Goal: Transaction & Acquisition: Purchase product/service

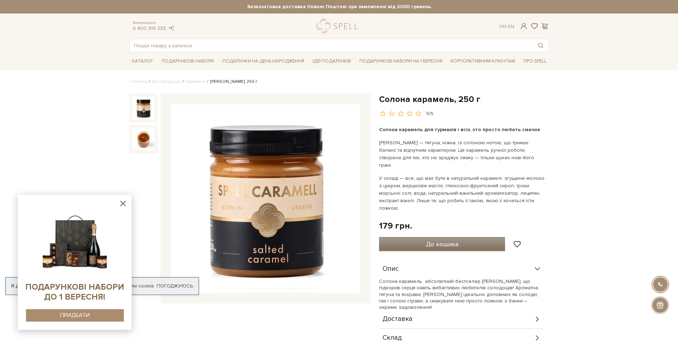
click at [428, 240] on span "До кошика" at bounding box center [442, 244] width 32 height 8
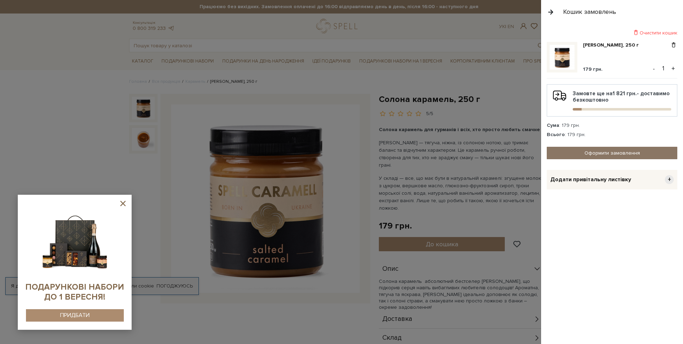
click at [601, 154] on link "Оформити замовлення" at bounding box center [612, 153] width 131 height 12
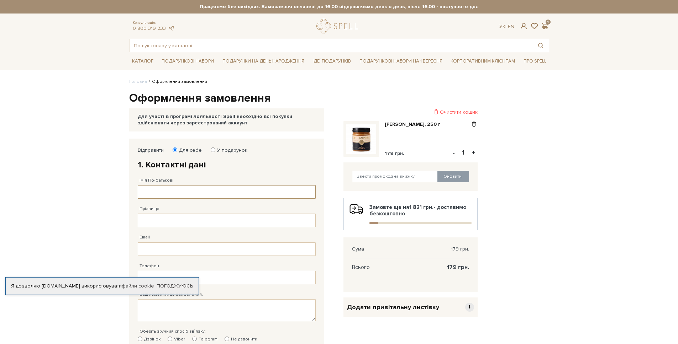
click at [192, 193] on input "Ім'я По-батькові" at bounding box center [227, 192] width 178 height 14
click at [194, 192] on input "Ім'я По-батькові" at bounding box center [227, 192] width 178 height 14
type input "[PERSON_NAME]"
type input ":"
type input """
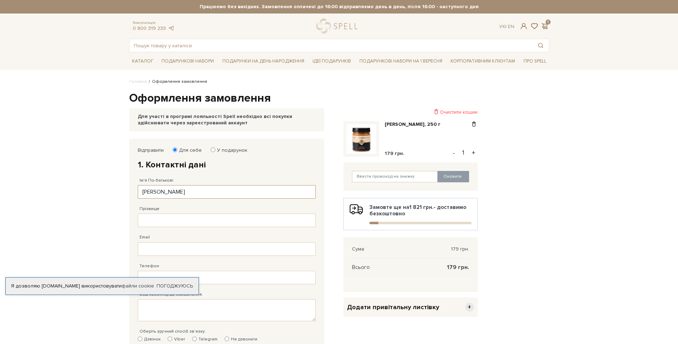
scroll to position [57, 0]
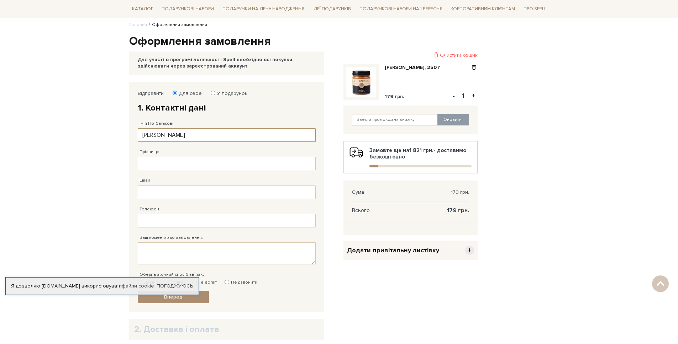
type input "[PERSON_NAME]"
click at [166, 162] on input "Прізвище" at bounding box center [227, 164] width 178 height 14
type input "[PERSON_NAME]"
click at [152, 187] on input "Email" at bounding box center [227, 193] width 178 height 14
type input "[EMAIL_ADDRESS][DOMAIN_NAME]"
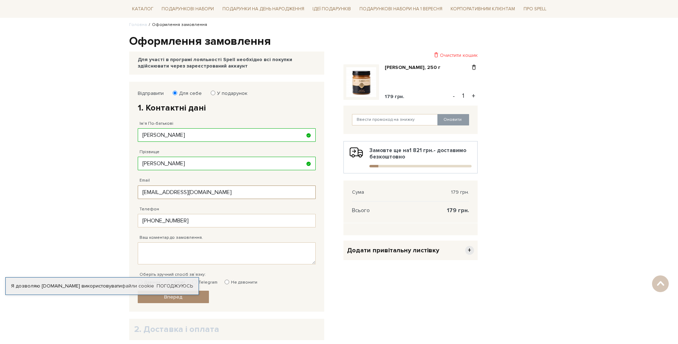
type input "[PHONE_NUMBER]"
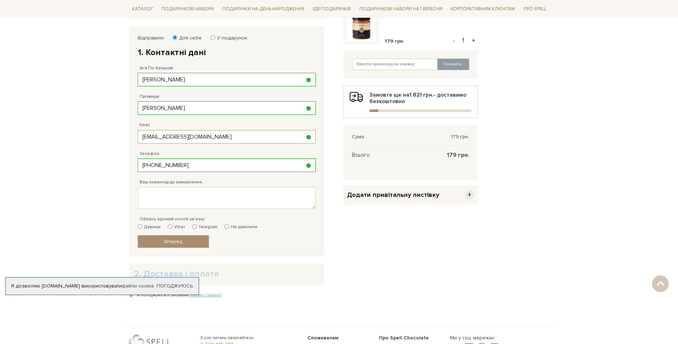
scroll to position [105, 0]
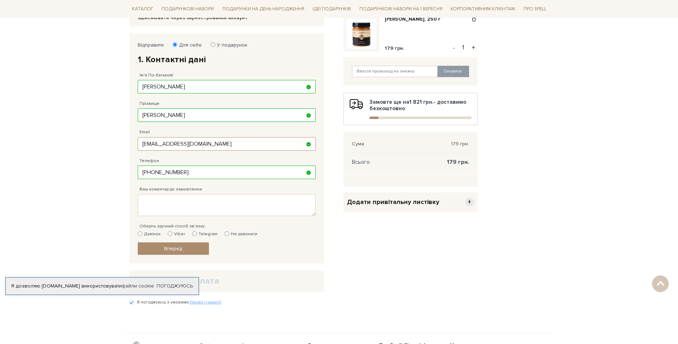
drag, startPoint x: 159, startPoint y: 172, endPoint x: 110, endPoint y: 175, distance: 49.2
click at [110, 175] on body "Подарункові набори SALE Корпоративним клієнтам Доставка і оплата Консультація: …" at bounding box center [339, 152] width 678 height 515
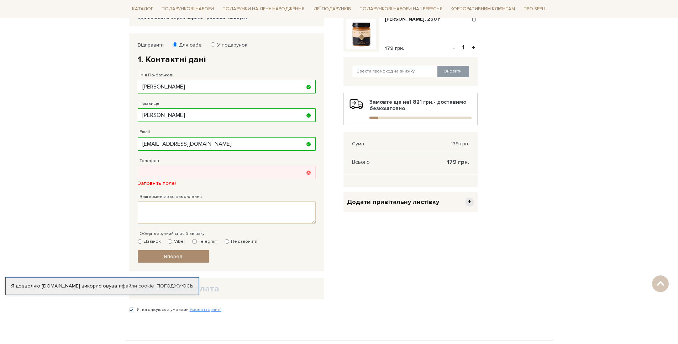
click at [151, 189] on div "Ваш коментар до замовлення." at bounding box center [227, 205] width 178 height 37
click at [164, 172] on input "Телефон" at bounding box center [227, 173] width 178 height 14
type input "[PHONE_NUMBER]"
click at [143, 200] on div "Ваш коментар до замовлення." at bounding box center [227, 205] width 178 height 37
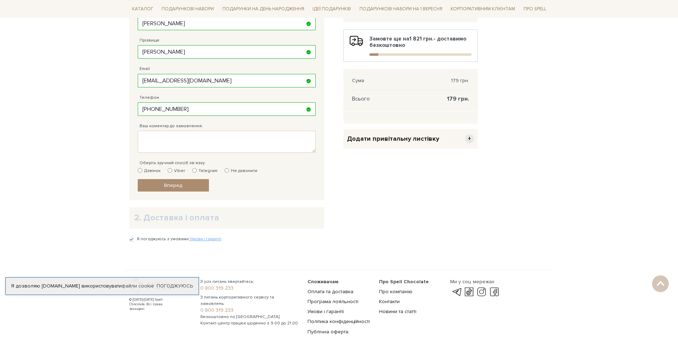
scroll to position [169, 0]
click at [194, 169] on input "Telegram" at bounding box center [194, 170] width 5 height 5
radio input "true"
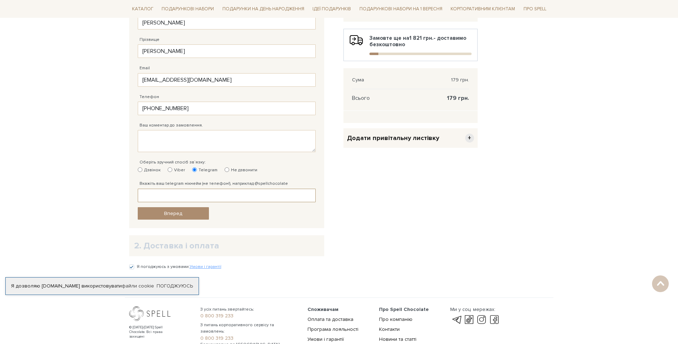
click at [156, 195] on input "Вкажіть ваш telegram нікнейм (не телефон!), наприклад @spellchocolate" at bounding box center [227, 196] width 178 height 14
drag, startPoint x: 174, startPoint y: 187, endPoint x: 175, endPoint y: 191, distance: 3.7
click at [174, 187] on div "Вкажіть ваш telegram нікнейм (не телефон!), наприклад @spellchocolate Вкажіть в…" at bounding box center [227, 188] width 178 height 28
click at [175, 194] on input "Вкажіть ваш telegram нікнейм (не телефон!), наприклад @spellchocolate" at bounding box center [227, 196] width 178 height 14
paste input "@Yehor_Somov"
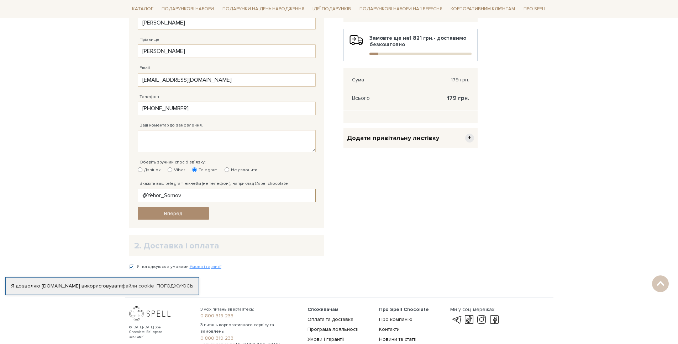
click at [230, 202] on input "@Yehor_Somov" at bounding box center [227, 196] width 178 height 14
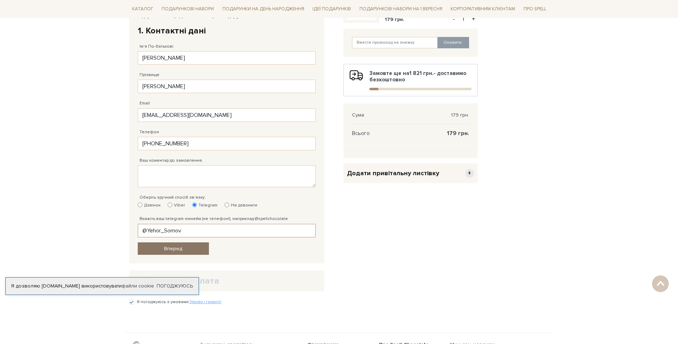
scroll to position [149, 0]
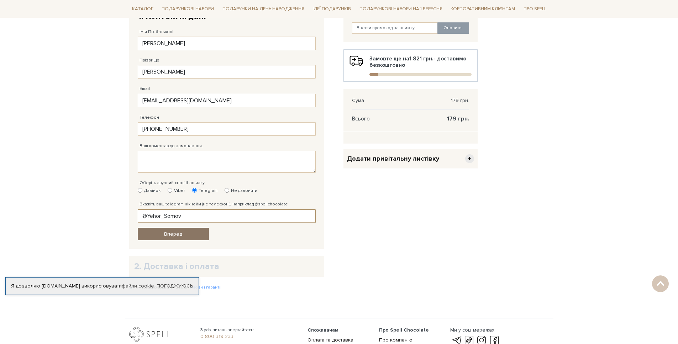
type input "@Yehor_Somov"
click at [168, 238] on link "Вперед" at bounding box center [173, 234] width 71 height 12
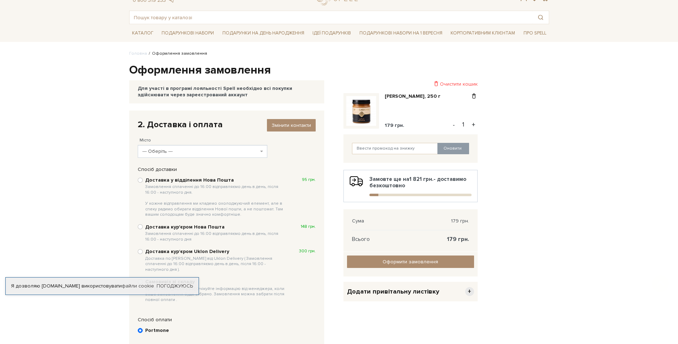
scroll to position [52, 0]
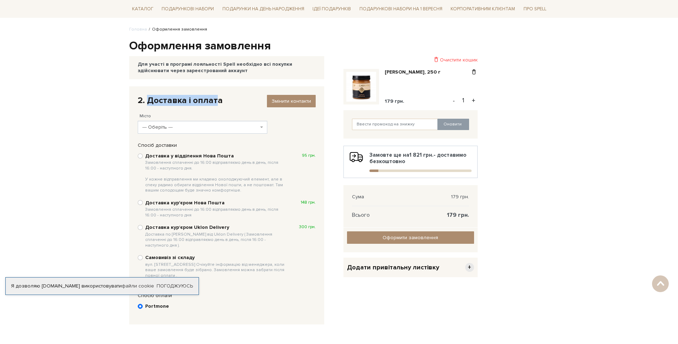
drag, startPoint x: 149, startPoint y: 101, endPoint x: 216, endPoint y: 101, distance: 66.5
click at [216, 101] on div "2. Доставка і оплата Змінити контакти" at bounding box center [227, 100] width 178 height 11
drag, startPoint x: 224, startPoint y: 100, endPoint x: 147, endPoint y: 102, distance: 76.9
click at [147, 102] on div "2. Доставка і оплата Змінити контакти" at bounding box center [227, 100] width 178 height 11
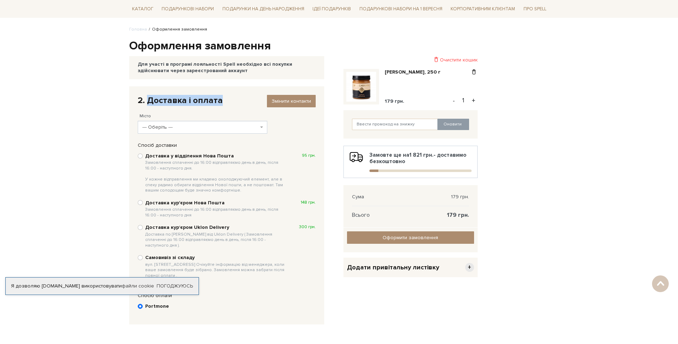
click at [147, 101] on div "2. Доставка і оплата Змінити контакти" at bounding box center [227, 100] width 178 height 11
drag, startPoint x: 147, startPoint y: 100, endPoint x: 223, endPoint y: 99, distance: 76.8
click at [223, 99] on div "2. Доставка і оплата Змінити контакти" at bounding box center [227, 100] width 178 height 11
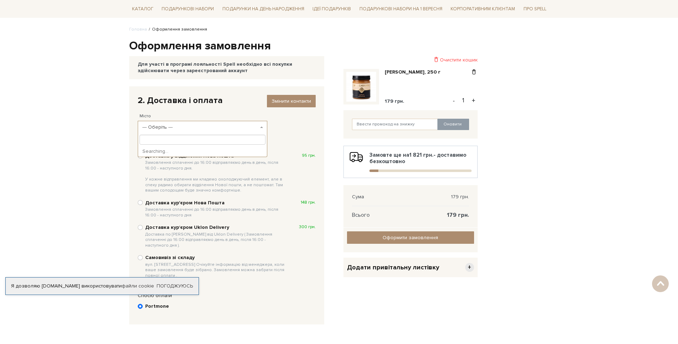
click at [179, 127] on span "--- Оберіть ---" at bounding box center [200, 127] width 116 height 7
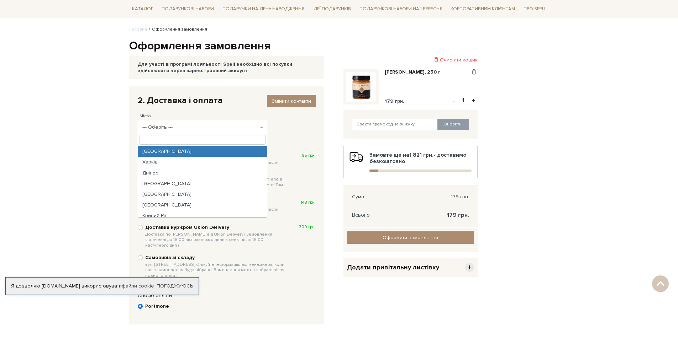
select select "[GEOGRAPHIC_DATA]"
